Goal: Navigation & Orientation: Go to known website

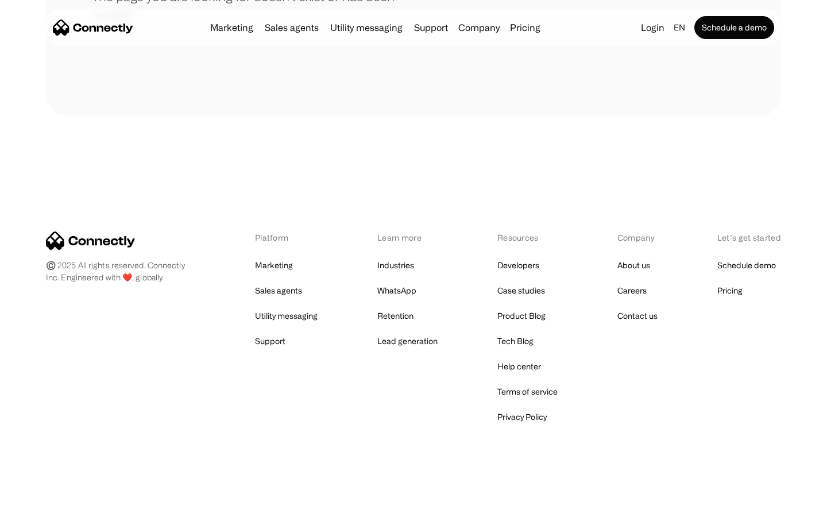
scroll to position [210, 0]
